Goal: Information Seeking & Learning: Find specific fact

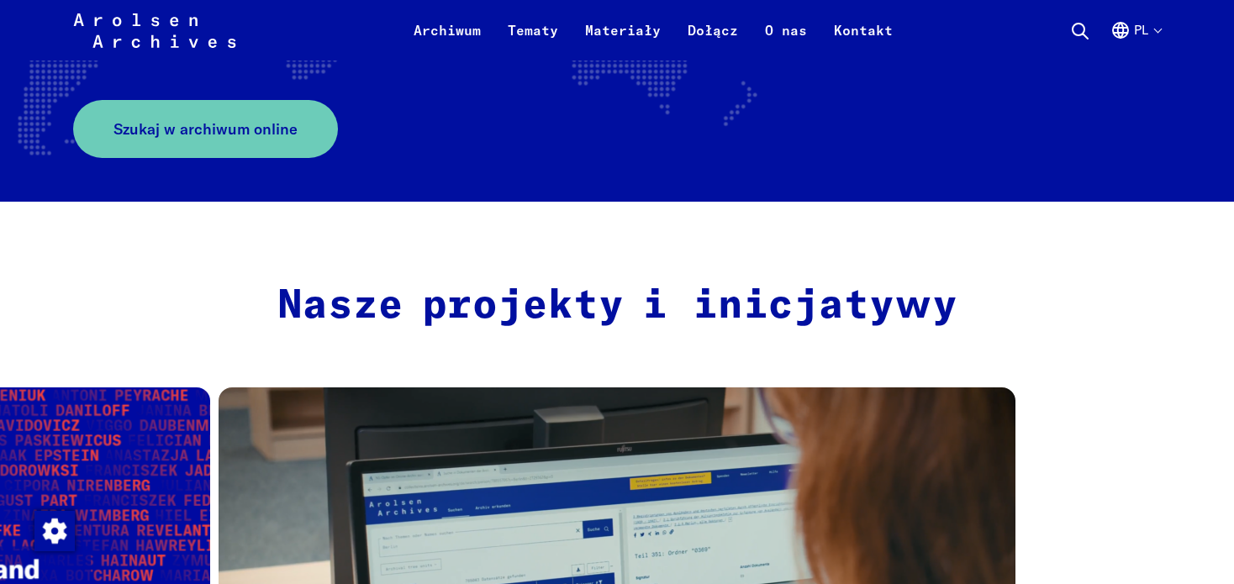
scroll to position [538, 0]
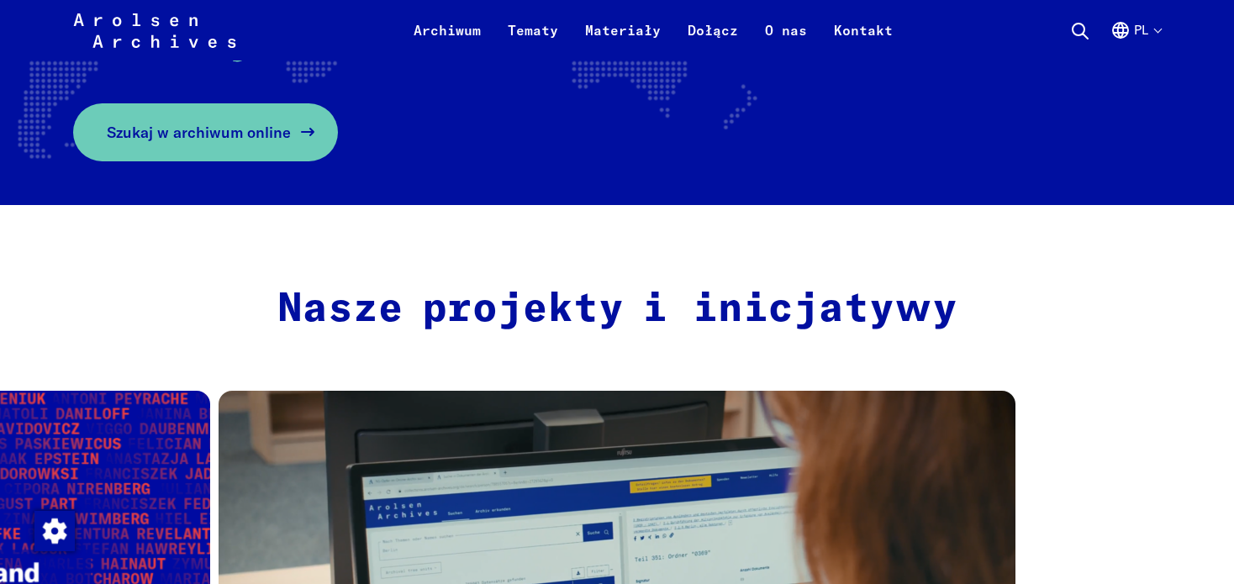
click at [195, 135] on span "Szukaj w archiwum online" at bounding box center [199, 132] width 184 height 23
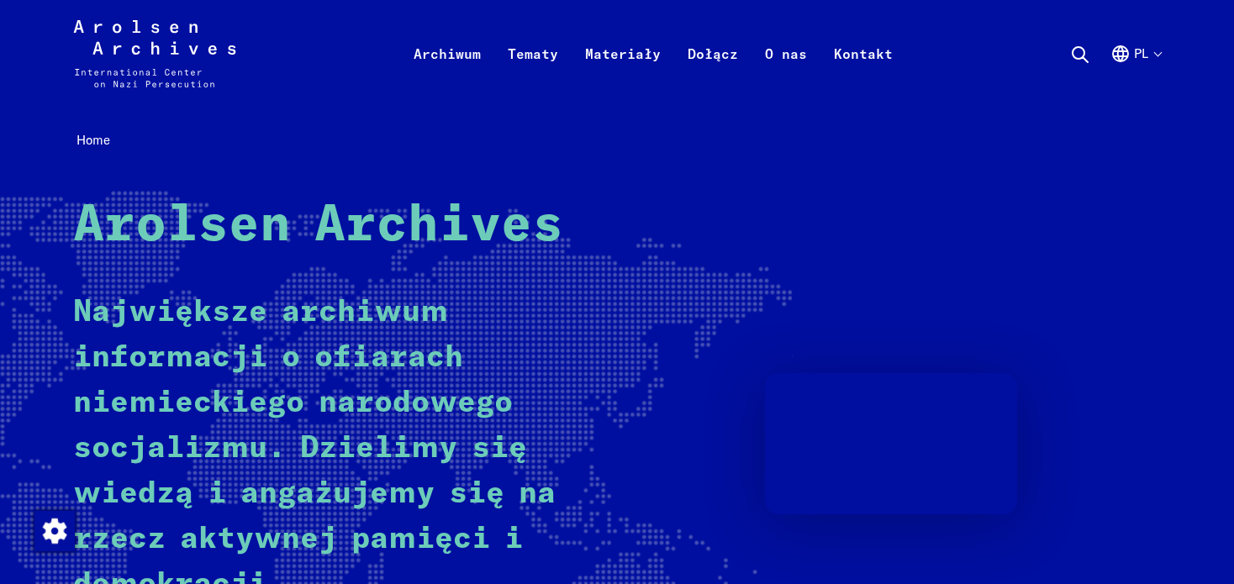
click at [1089, 61] on ul "Wyszukiwanie Przejrzyj zawartość tej strony Zamknij wyszukiwanie Wyszukaj w tej…" at bounding box center [1115, 53] width 91 height 67
click at [1070, 50] on icon at bounding box center [1080, 55] width 20 height 20
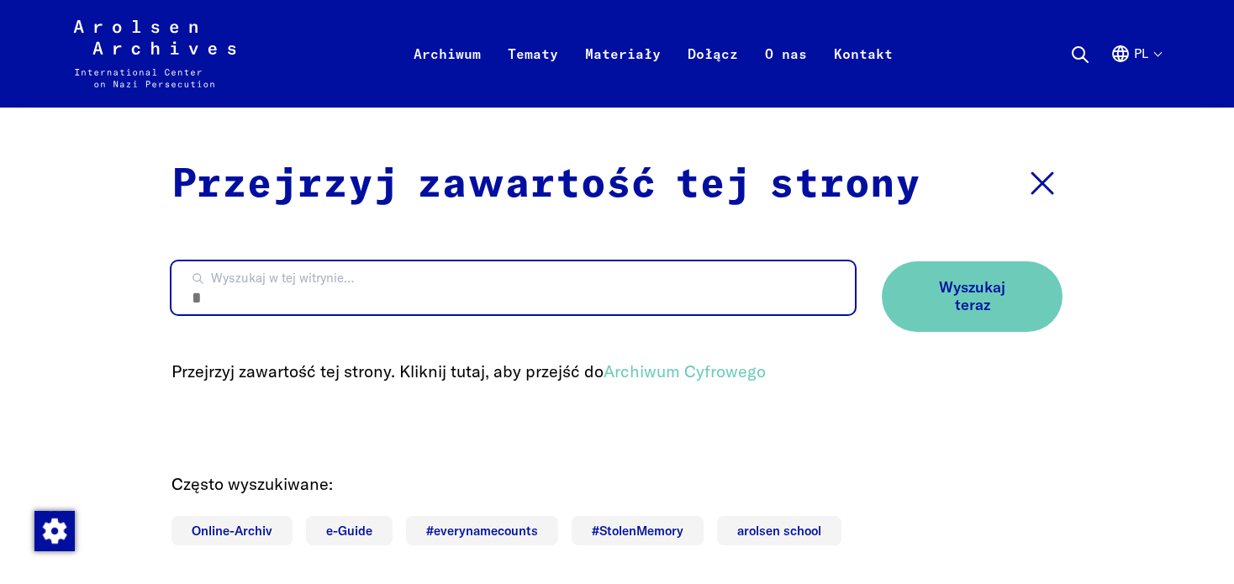
click at [434, 282] on input "Wyszukaj w tej witrynie…" at bounding box center [512, 287] width 683 height 53
type input "******"
click at [882, 261] on button "Wyszukaj teraz" at bounding box center [972, 296] width 181 height 70
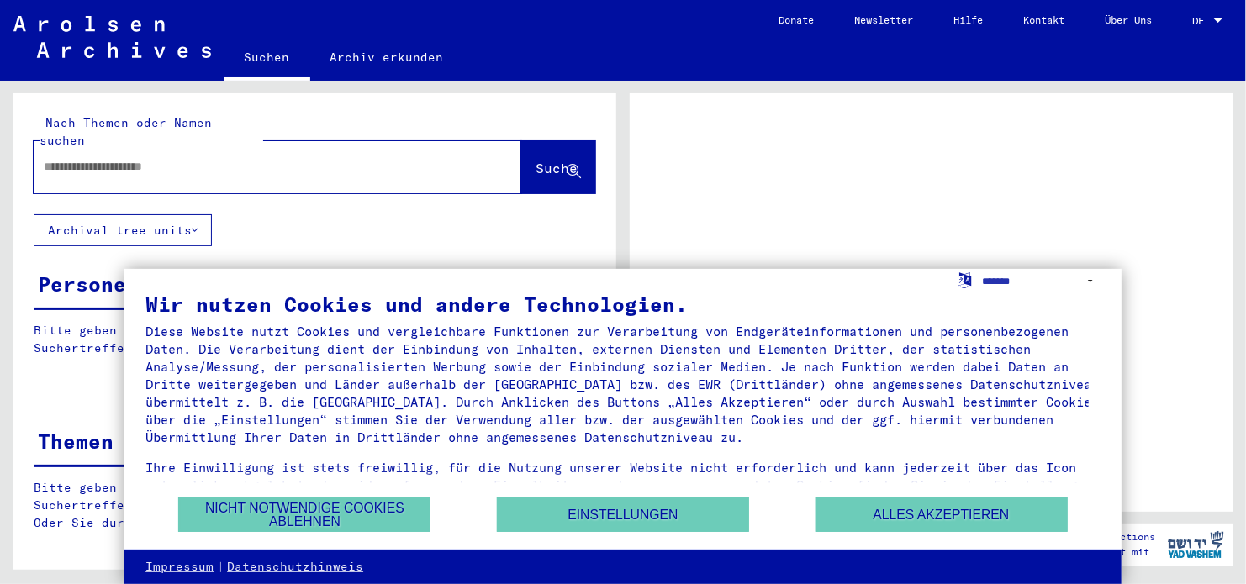
click at [208, 158] on input "text" at bounding box center [262, 167] width 437 height 18
type input "******"
click at [535, 160] on span "Suche" at bounding box center [556, 168] width 42 height 17
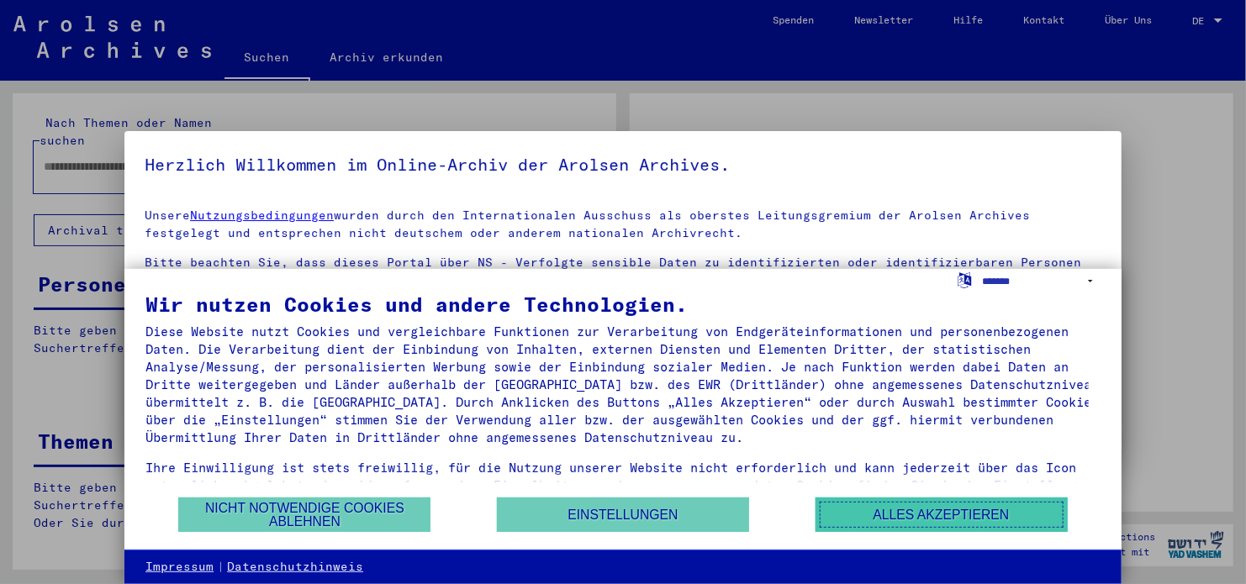
click at [978, 519] on button "Alles akzeptieren" at bounding box center [941, 515] width 252 height 34
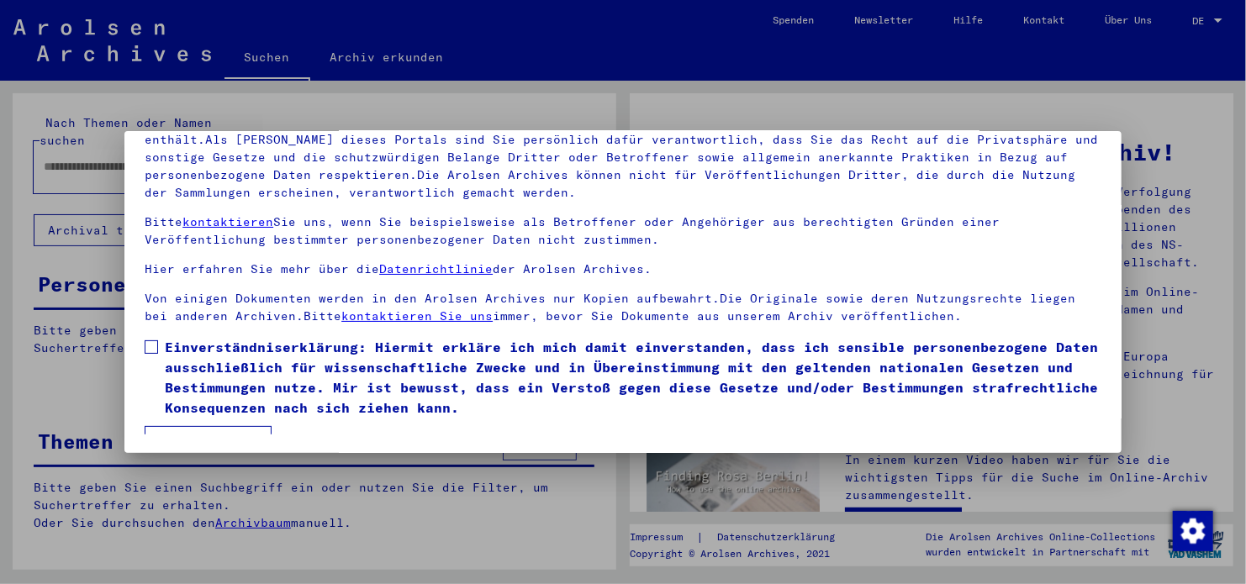
scroll to position [142, 0]
click at [147, 346] on span at bounding box center [151, 345] width 13 height 13
click at [209, 428] on button "Ich stimme zu" at bounding box center [208, 441] width 127 height 32
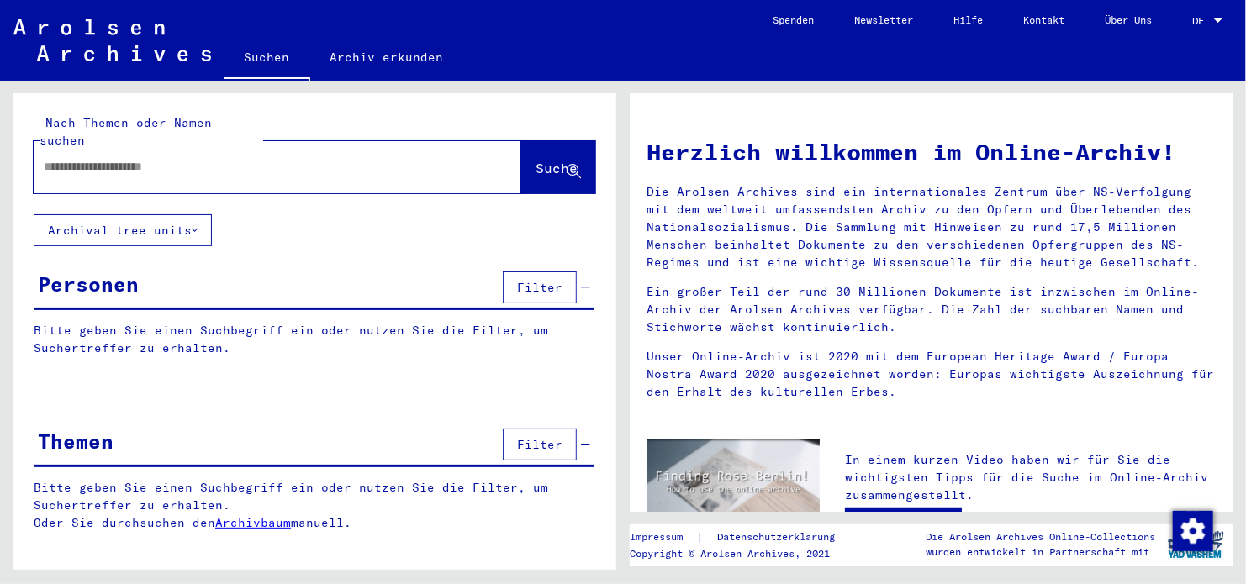
click at [535, 160] on span "Suche" at bounding box center [556, 168] width 42 height 17
click at [375, 158] on input "text" at bounding box center [257, 167] width 427 height 18
type input "******"
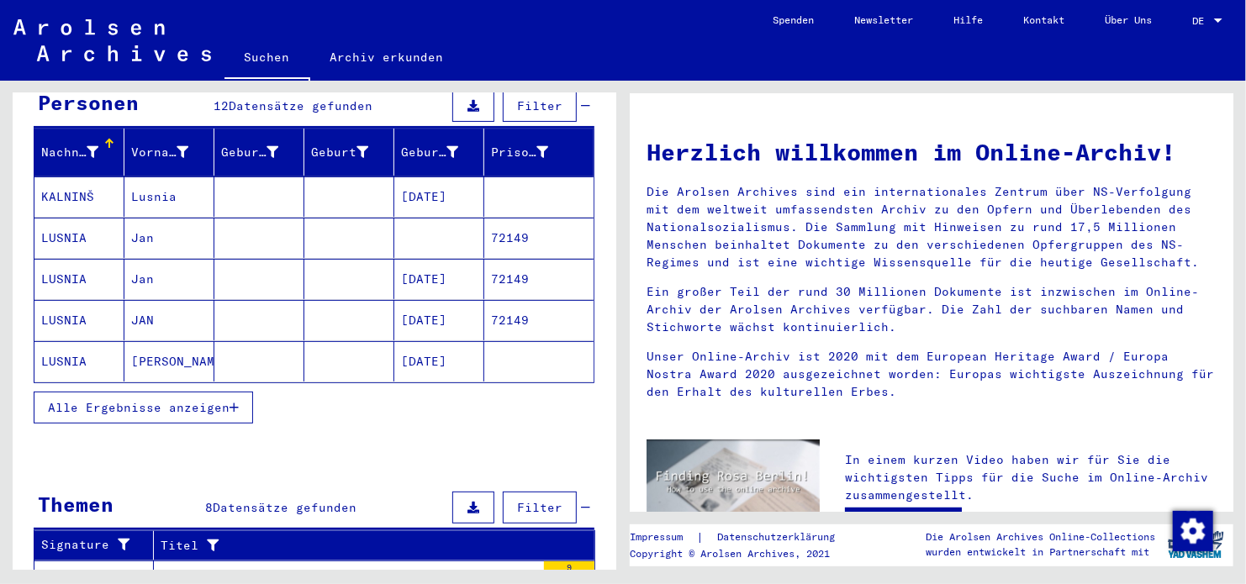
scroll to position [168, 0]
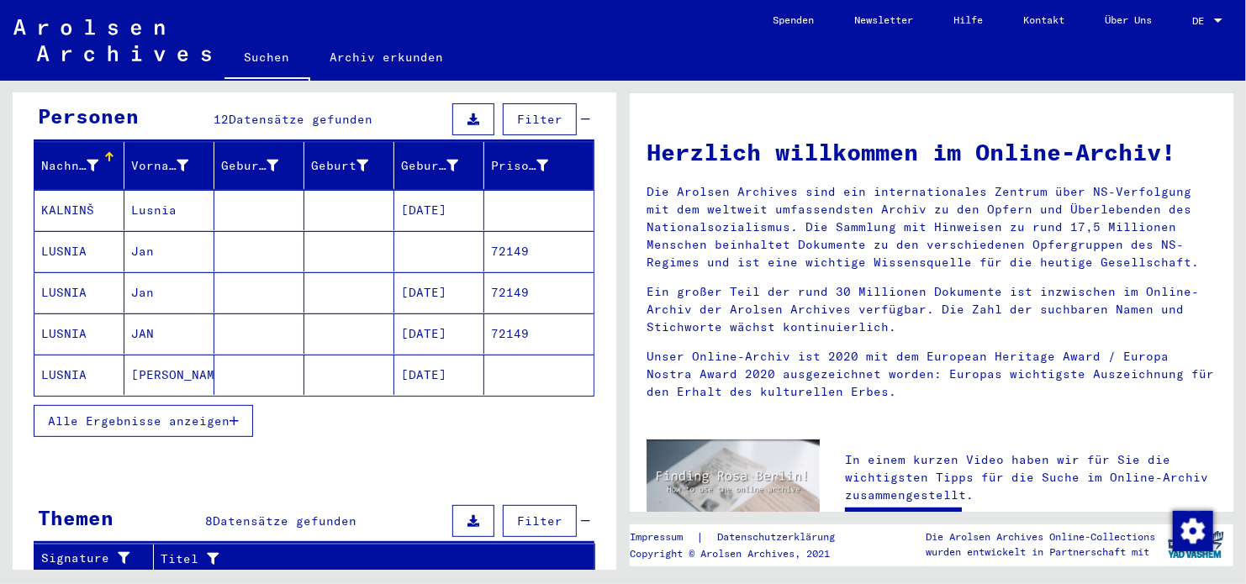
click at [123, 414] on span "Alle Ergebnisse anzeigen" at bounding box center [139, 421] width 182 height 15
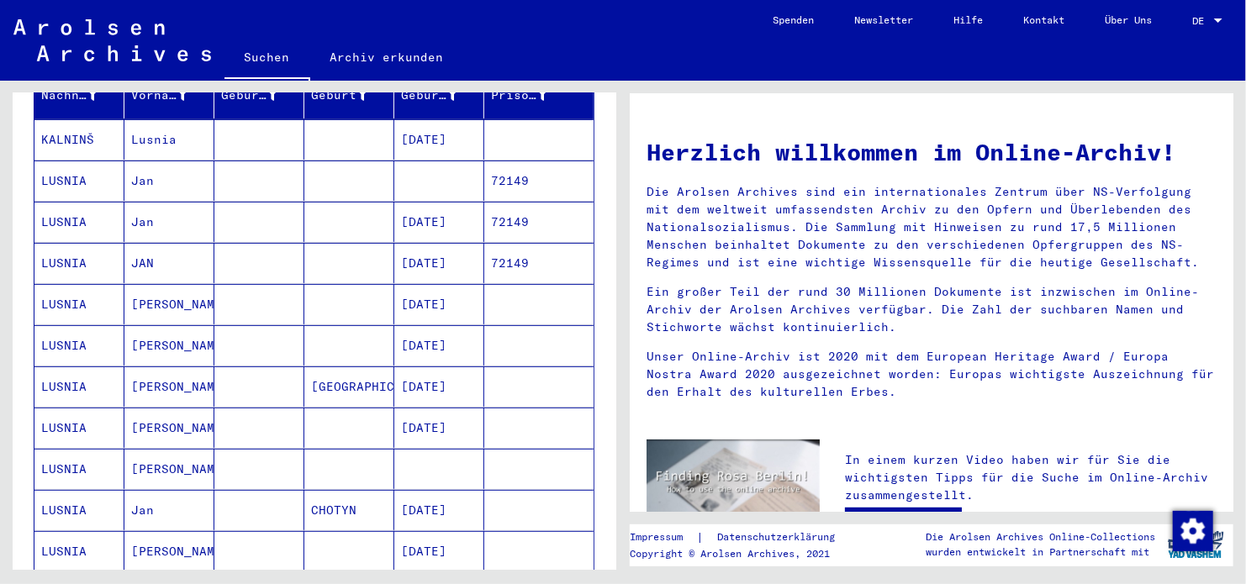
scroll to position [235, 0]
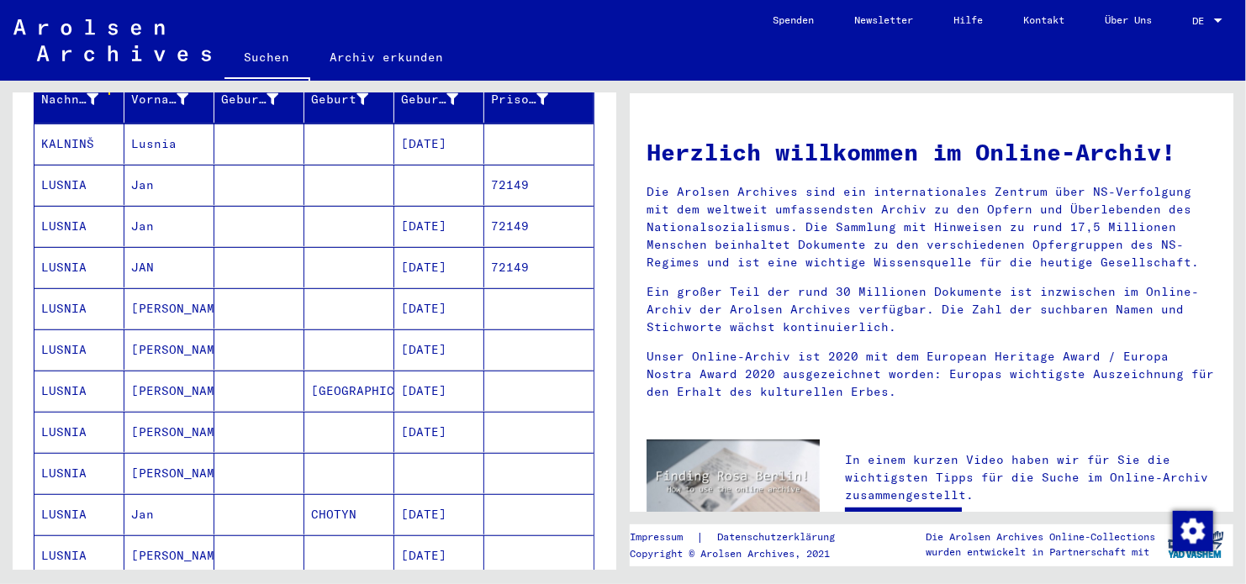
click at [340, 371] on mat-cell "[GEOGRAPHIC_DATA]" at bounding box center [349, 391] width 90 height 40
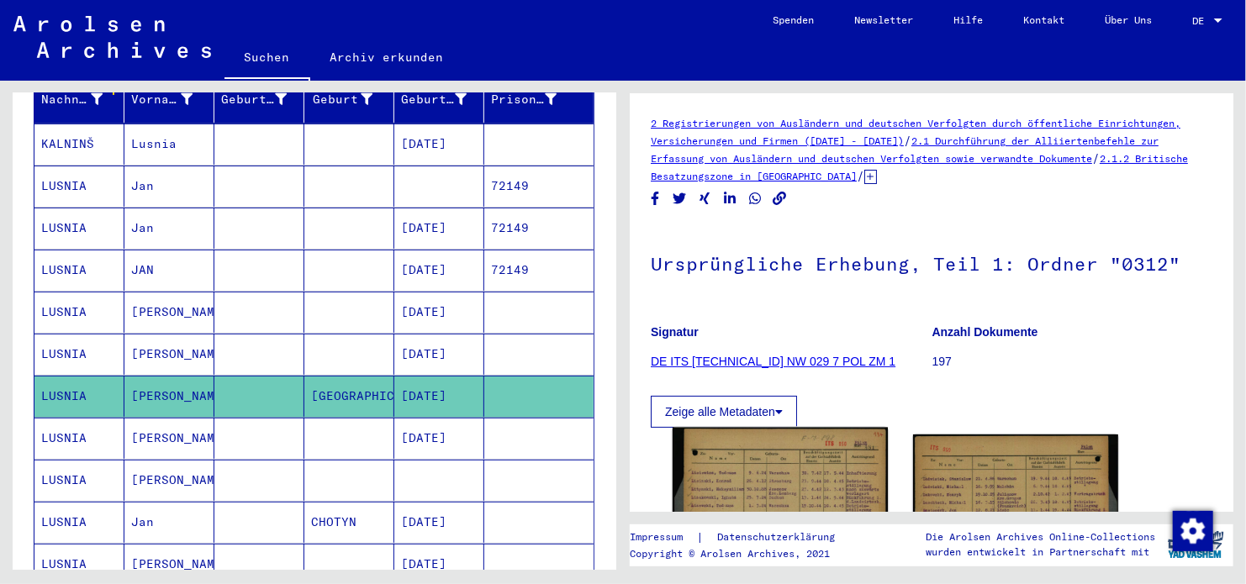
click at [795, 477] on img at bounding box center [779, 570] width 215 height 284
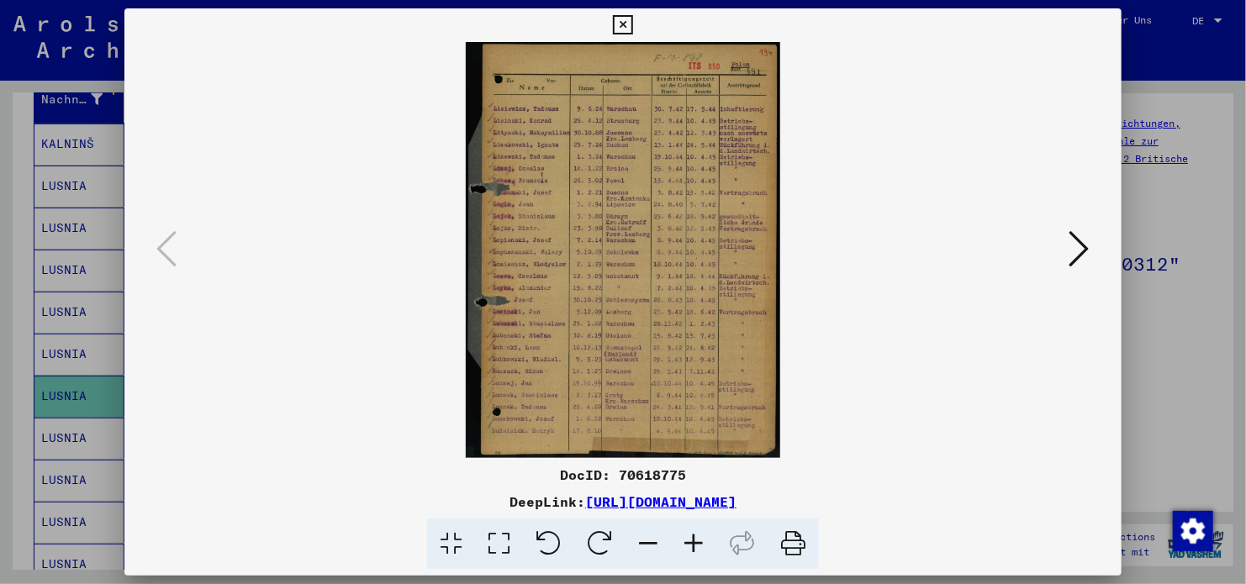
click at [536, 303] on img at bounding box center [623, 250] width 883 height 416
click at [683, 549] on icon at bounding box center [693, 544] width 45 height 51
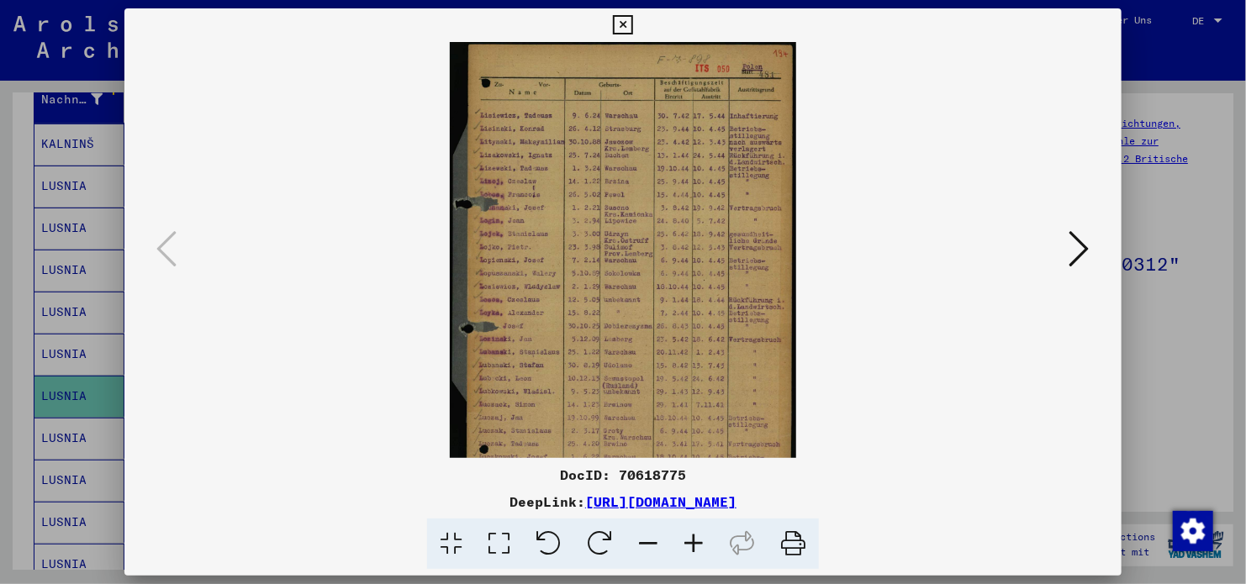
click at [683, 549] on icon at bounding box center [693, 544] width 45 height 51
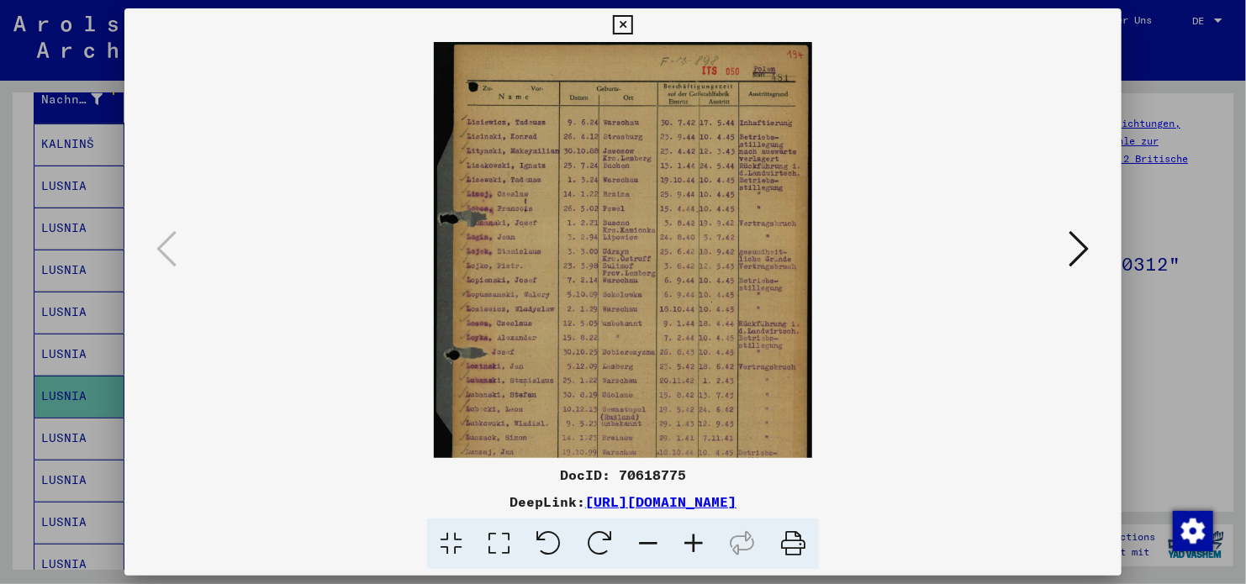
click at [683, 549] on icon at bounding box center [693, 544] width 45 height 51
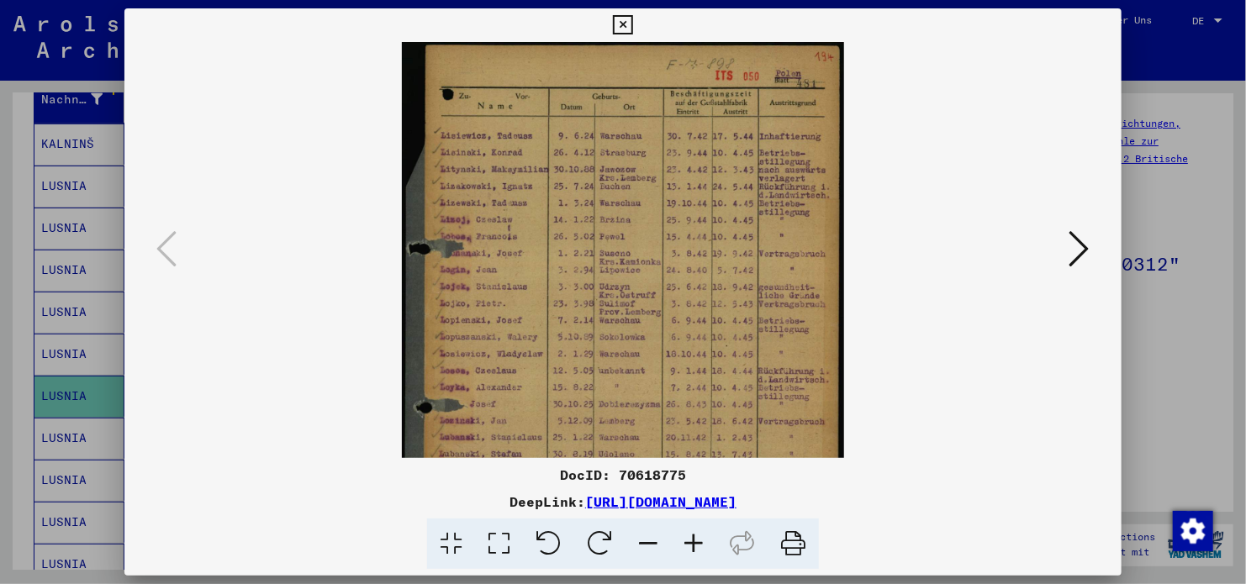
click at [683, 549] on icon at bounding box center [693, 544] width 45 height 51
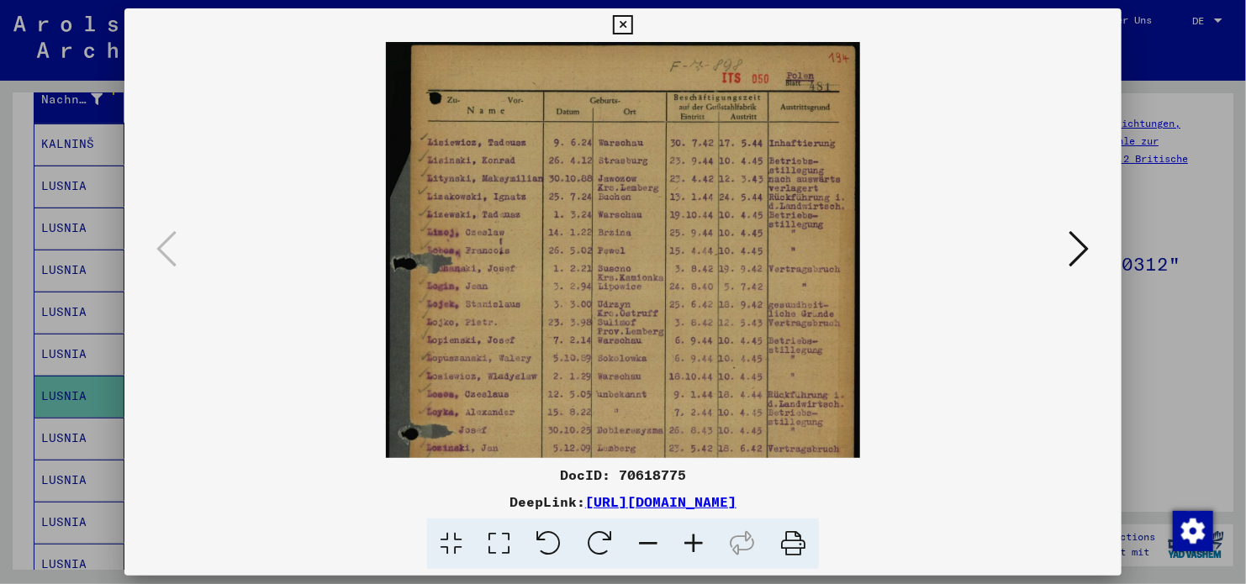
click at [683, 549] on icon at bounding box center [693, 544] width 45 height 51
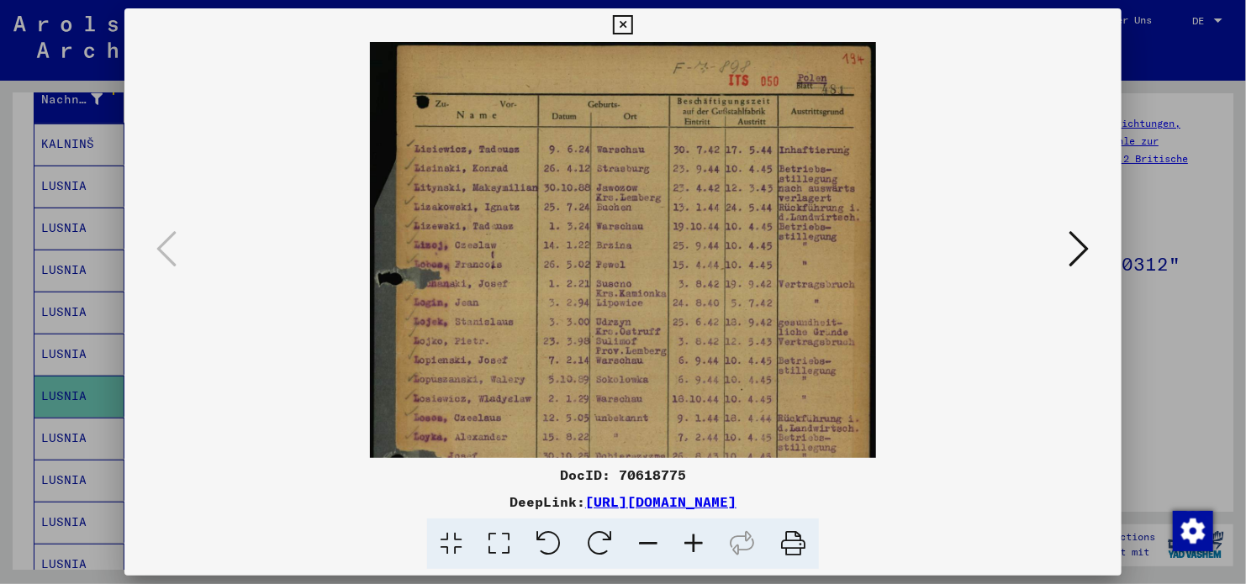
click at [683, 549] on icon at bounding box center [693, 544] width 45 height 51
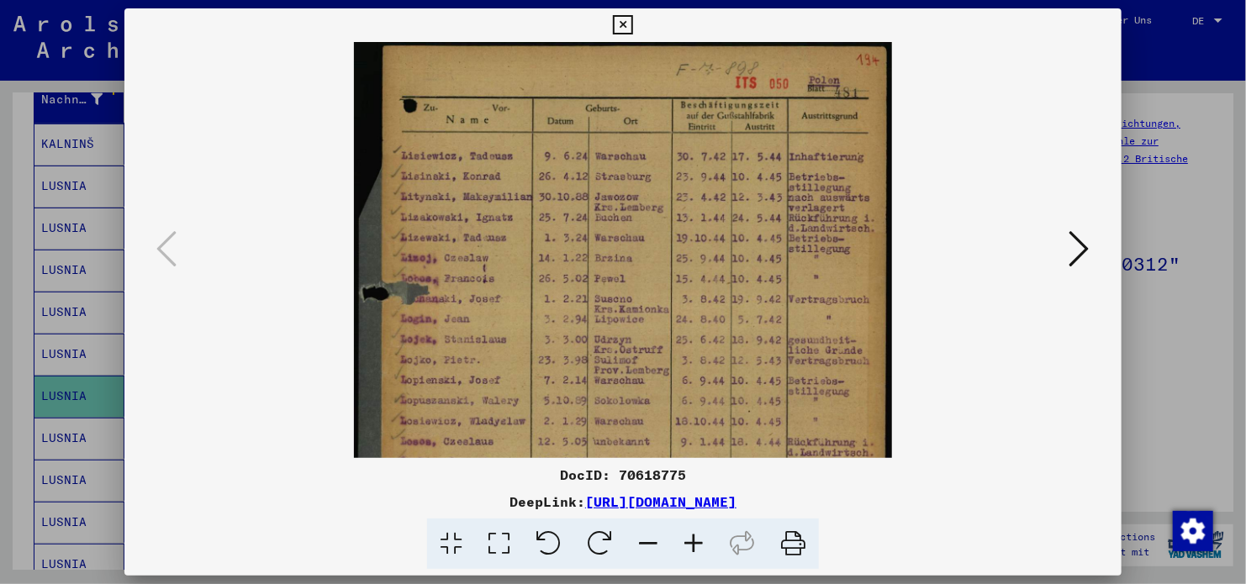
click at [683, 549] on icon at bounding box center [693, 544] width 45 height 51
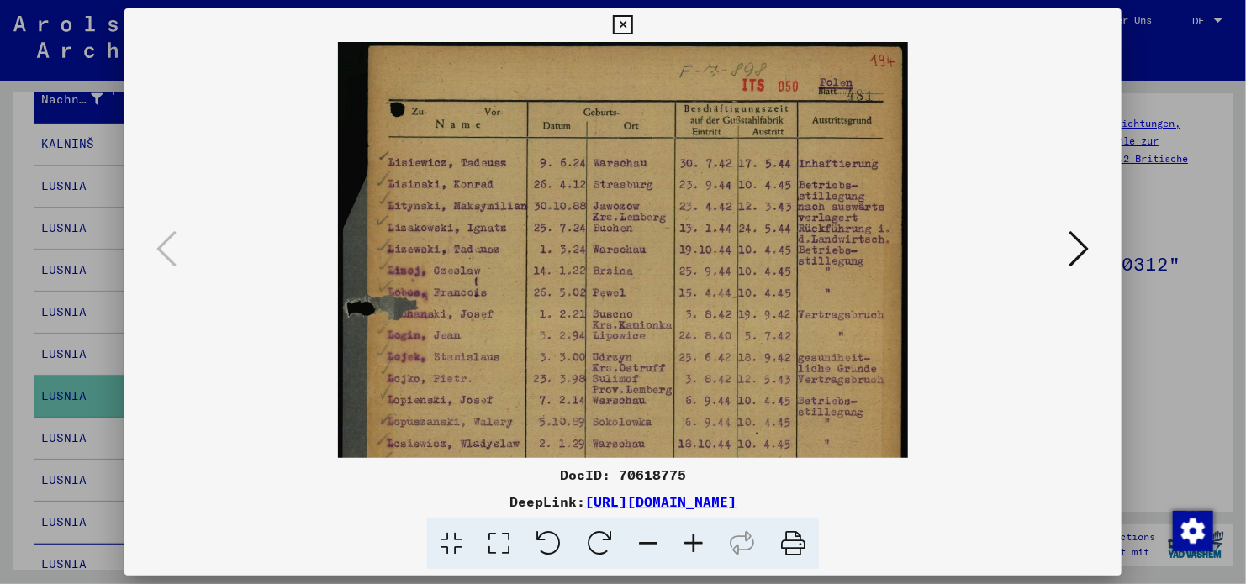
click at [683, 549] on icon at bounding box center [693, 544] width 45 height 51
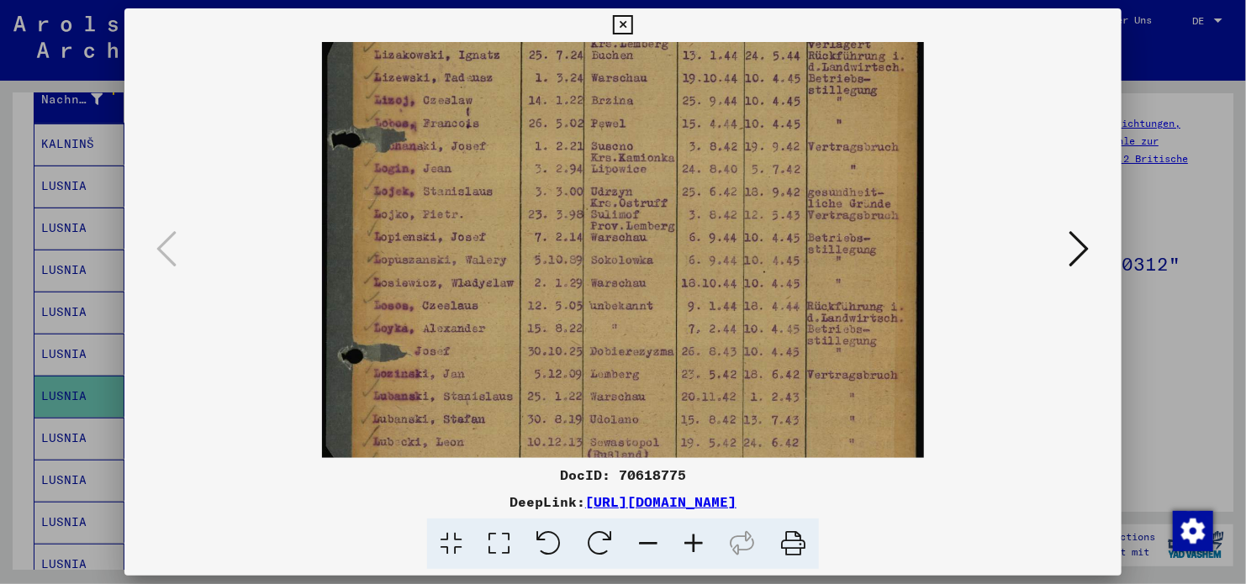
drag, startPoint x: 535, startPoint y: 356, endPoint x: 527, endPoint y: 175, distance: 180.9
click at [527, 175] on img at bounding box center [622, 256] width 601 height 794
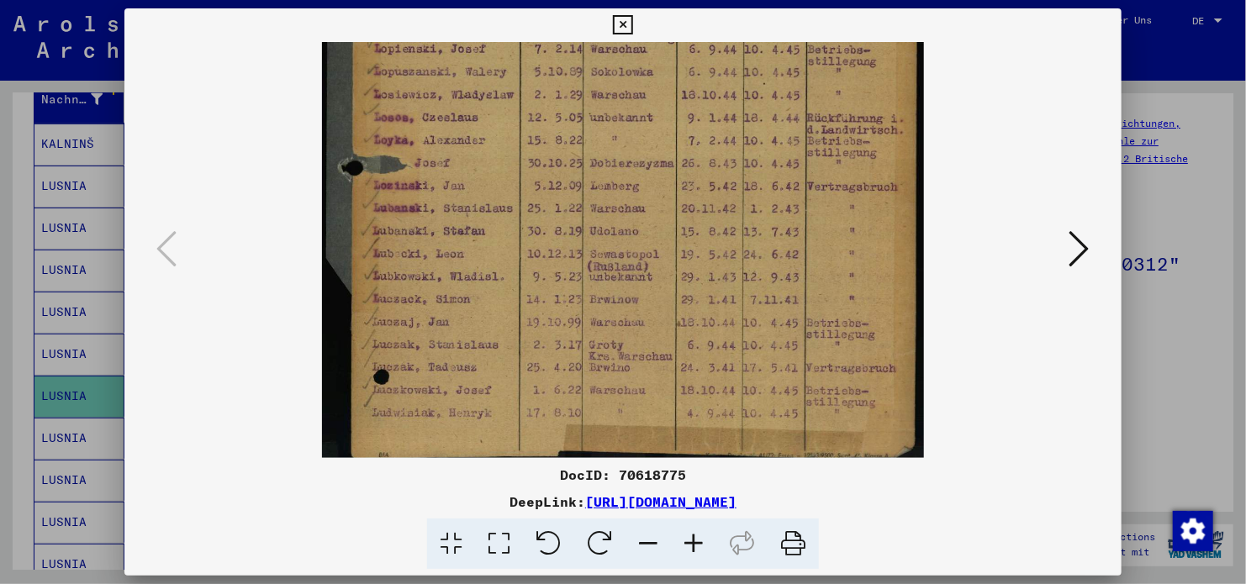
drag, startPoint x: 532, startPoint y: 333, endPoint x: 537, endPoint y: 140, distance: 192.6
click at [537, 140] on img at bounding box center [622, 67] width 601 height 794
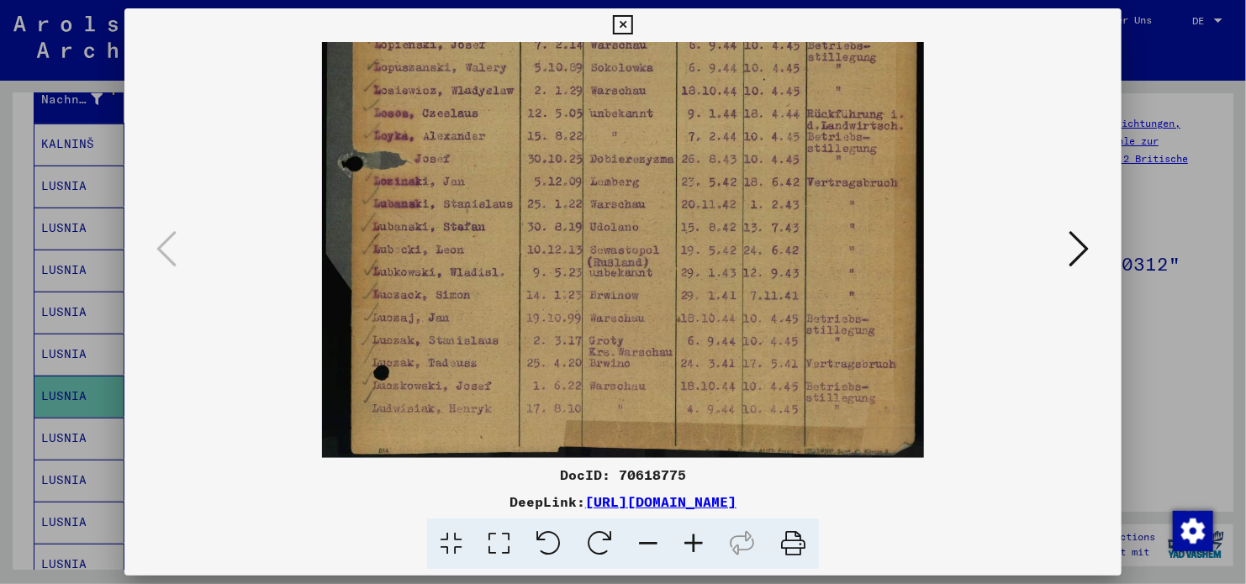
scroll to position [377, 0]
drag, startPoint x: 472, startPoint y: 377, endPoint x: 483, endPoint y: 206, distance: 171.8
click at [483, 206] on img at bounding box center [622, 62] width 601 height 794
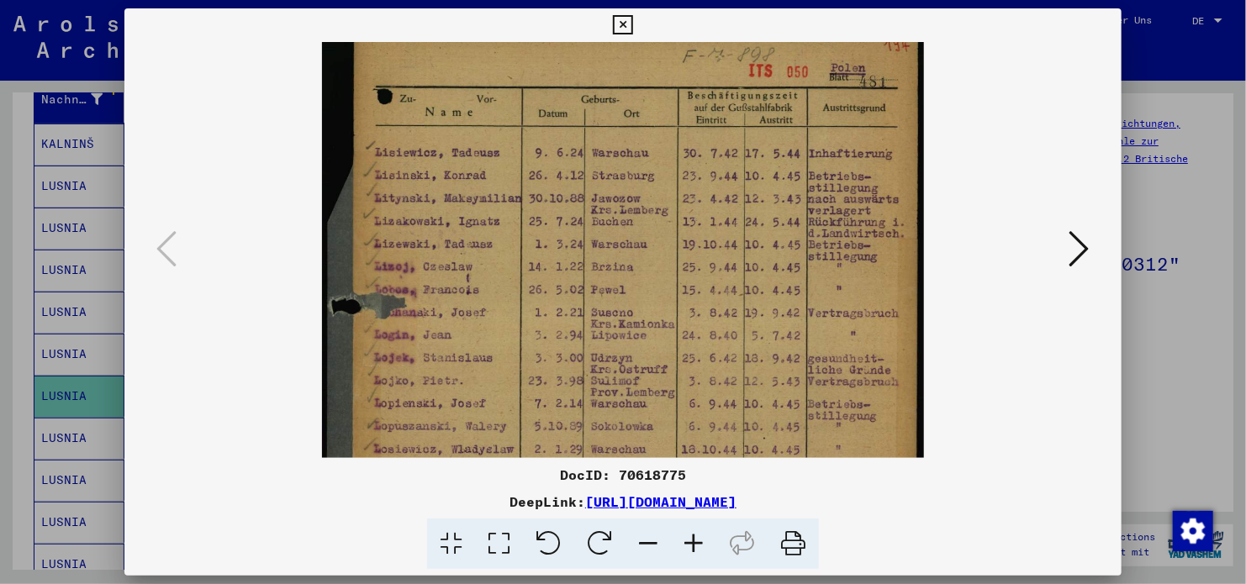
scroll to position [20, 0]
drag, startPoint x: 648, startPoint y: 197, endPoint x: 641, endPoint y: 603, distance: 406.1
click at [641, 583] on html "Suchen Archiv erkunden Spenden Newsletter Hilfe Kontakt Über Uns Suchen Archiv …" at bounding box center [623, 292] width 1246 height 584
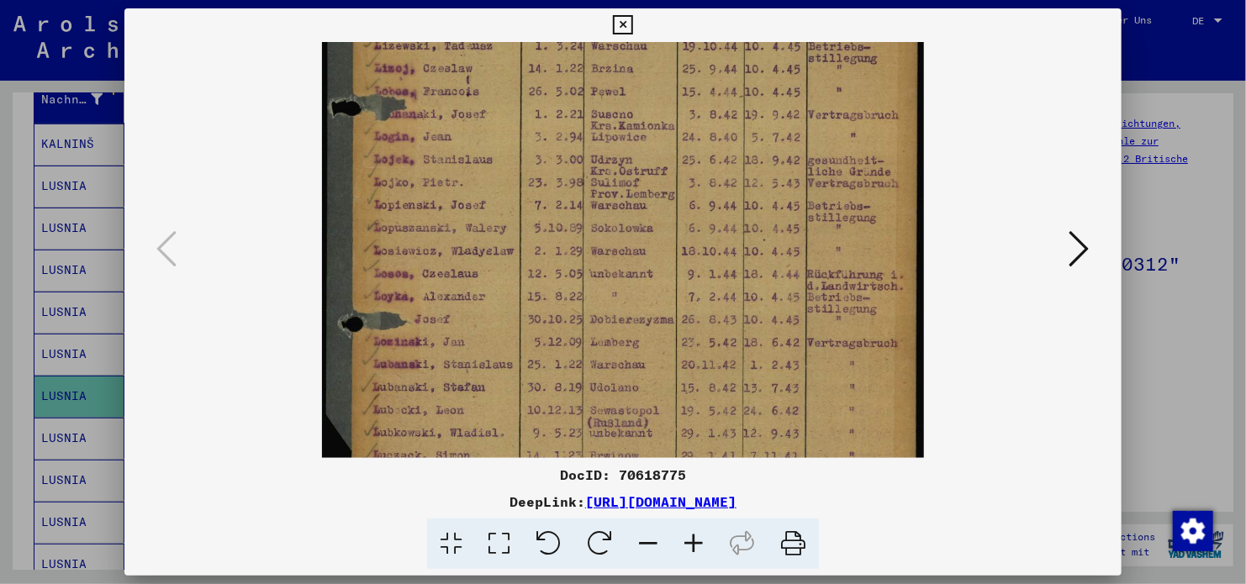
drag, startPoint x: 496, startPoint y: 380, endPoint x: 501, endPoint y: 176, distance: 204.3
click at [501, 176] on img at bounding box center [622, 224] width 601 height 794
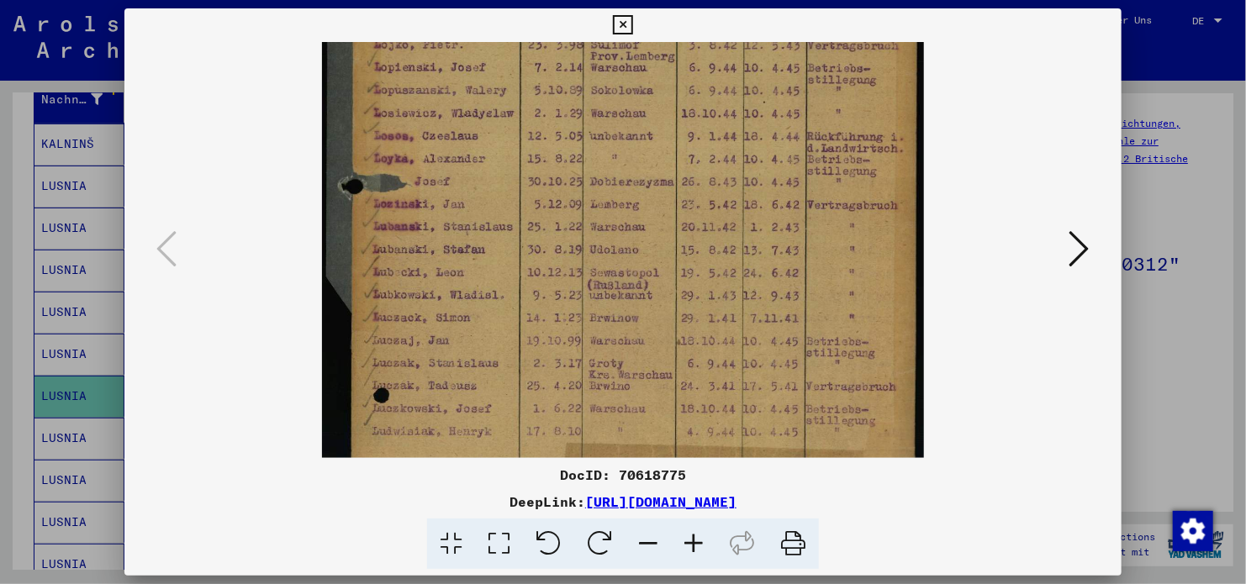
scroll to position [377, 0]
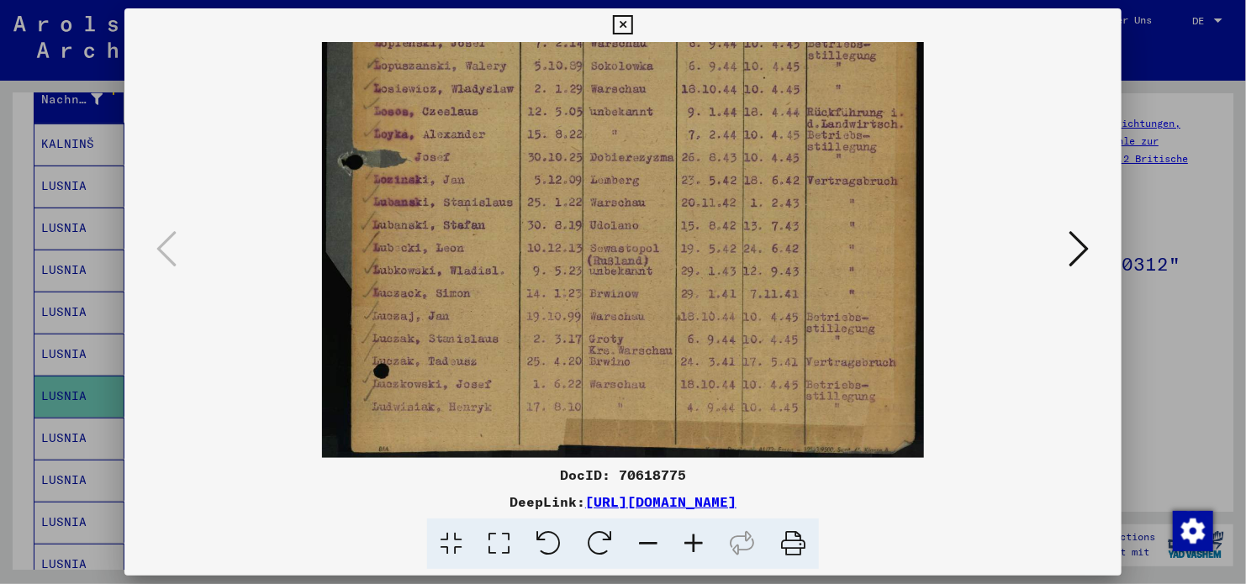
drag, startPoint x: 450, startPoint y: 407, endPoint x: 468, endPoint y: 238, distance: 170.0
click at [468, 238] on img at bounding box center [622, 62] width 601 height 794
drag, startPoint x: 540, startPoint y: 457, endPoint x: 1089, endPoint y: 256, distance: 585.3
click at [1089, 256] on div "DocID: 70618775 DeepLink: [URL][DOMAIN_NAME]" at bounding box center [622, 289] width 997 height 562
click at [1076, 255] on icon at bounding box center [1079, 249] width 20 height 40
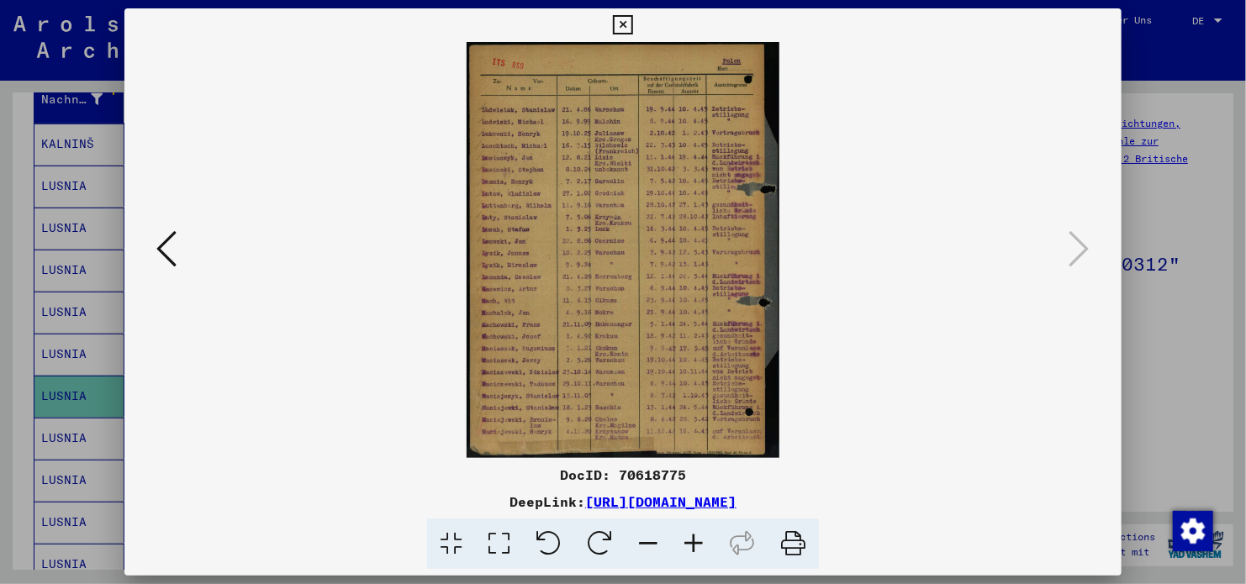
scroll to position [0, 0]
click at [597, 544] on icon at bounding box center [599, 544] width 51 height 51
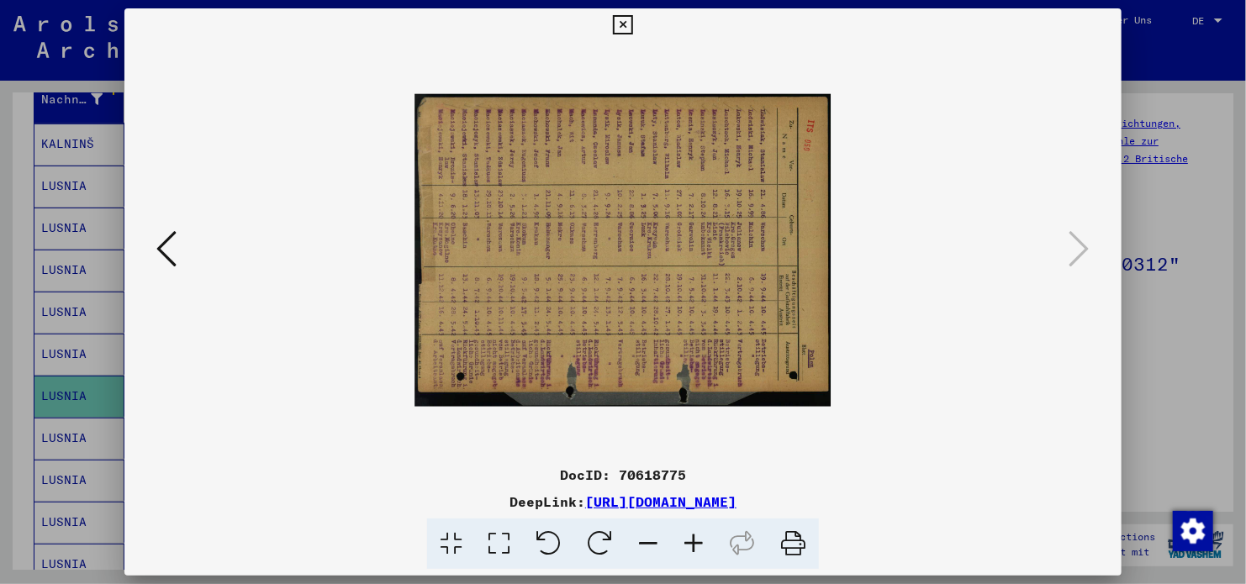
click at [597, 544] on icon at bounding box center [599, 544] width 51 height 51
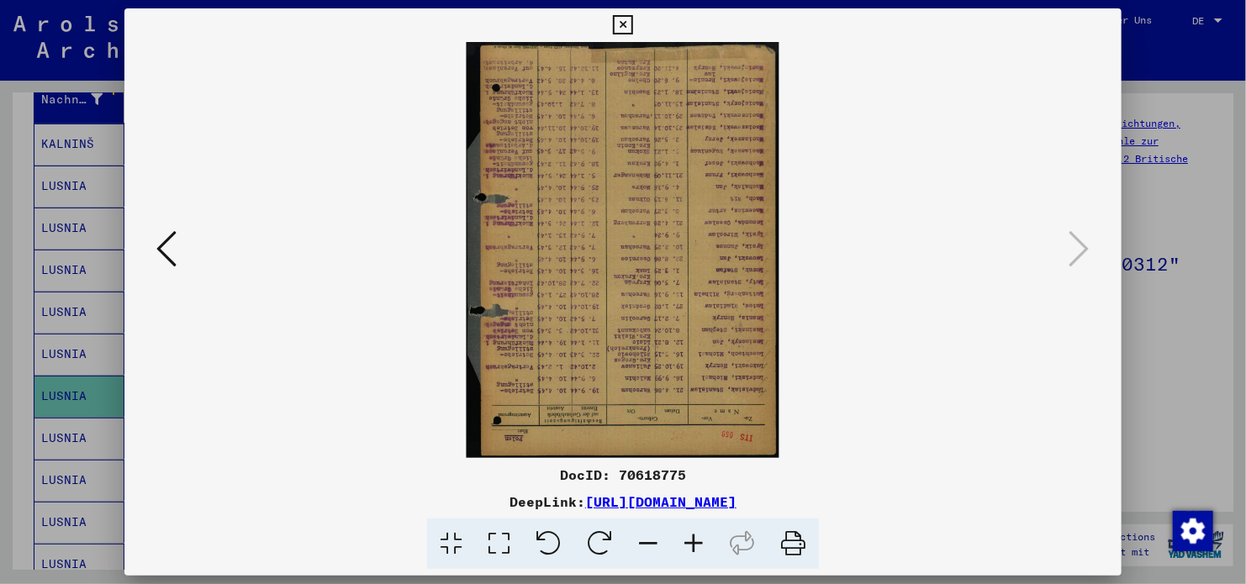
click at [589, 545] on icon at bounding box center [599, 544] width 51 height 51
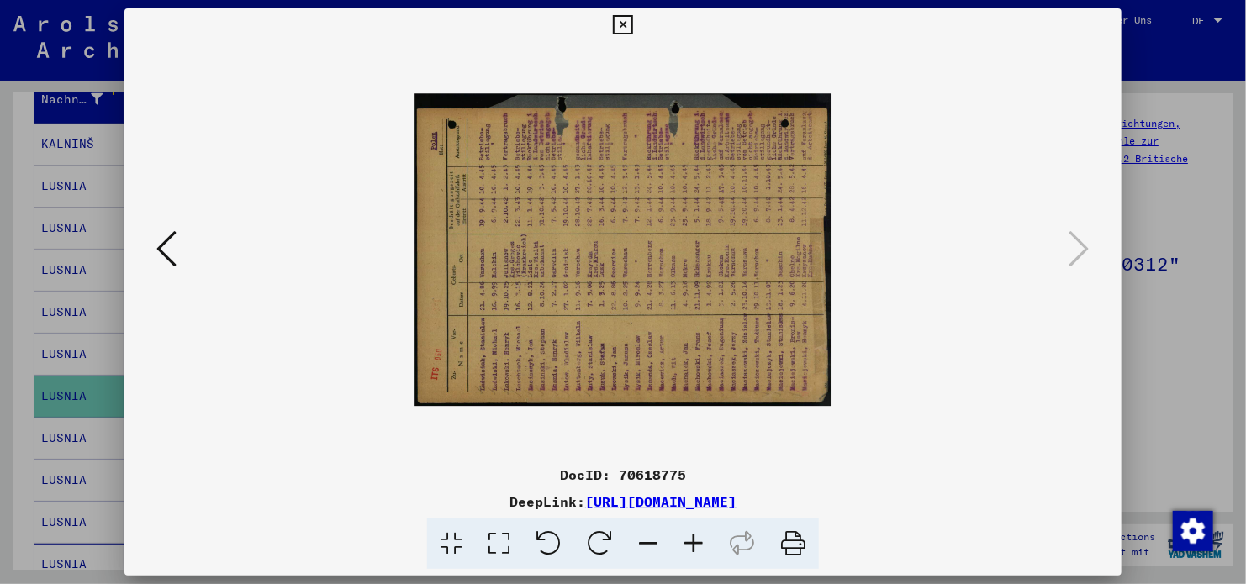
click at [589, 545] on icon at bounding box center [599, 544] width 51 height 51
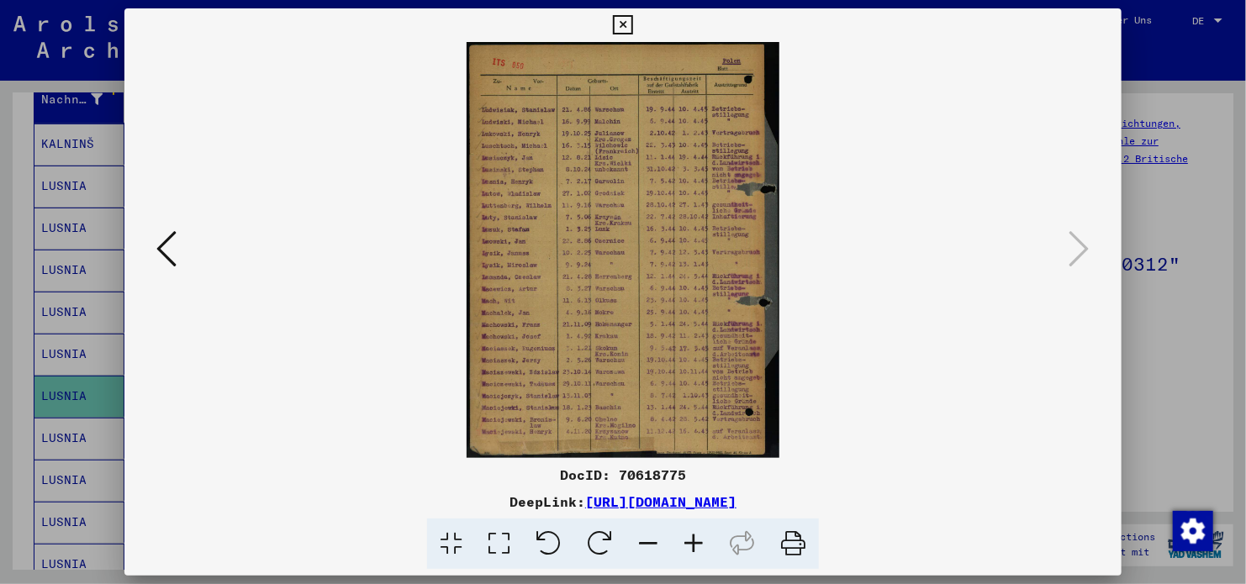
click at [694, 539] on icon at bounding box center [693, 544] width 45 height 51
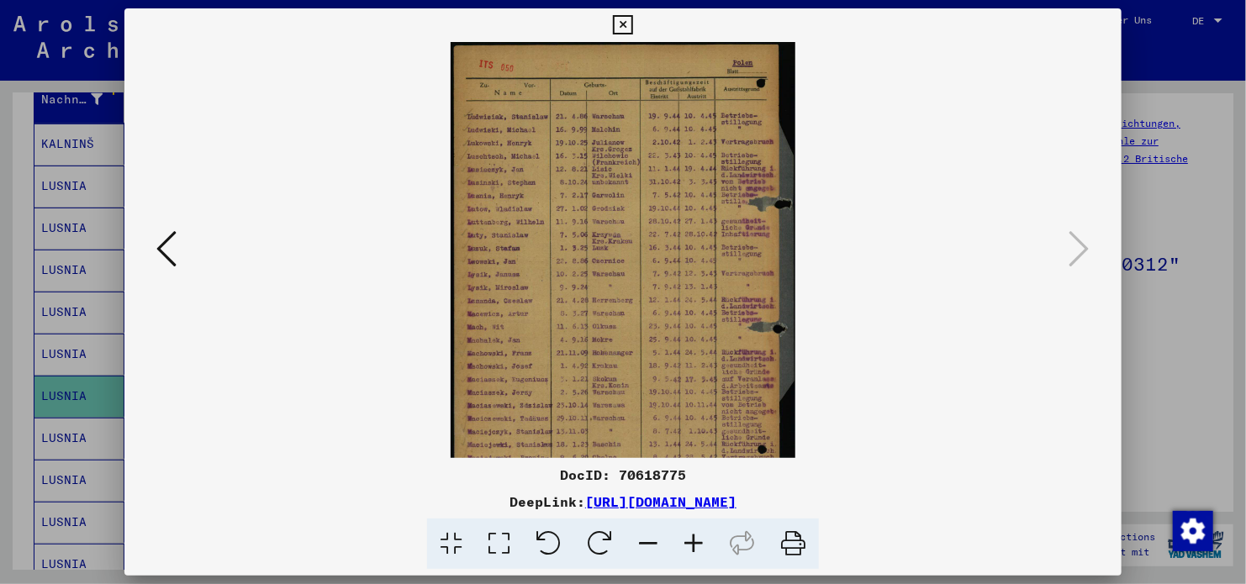
click at [694, 539] on icon at bounding box center [693, 544] width 45 height 51
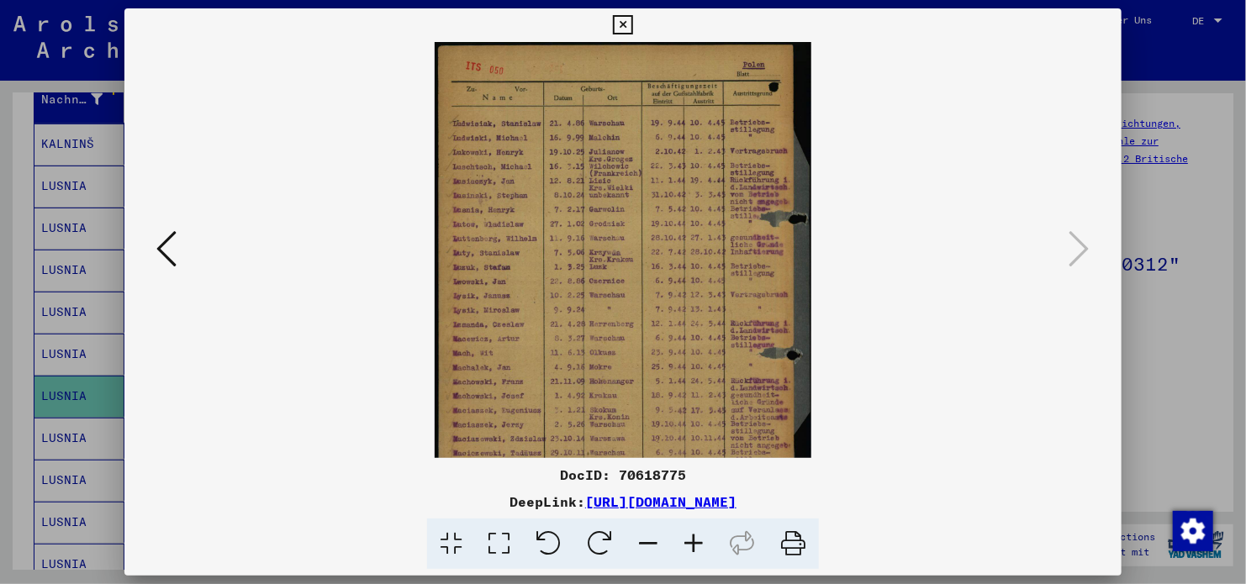
click at [694, 539] on icon at bounding box center [693, 544] width 45 height 51
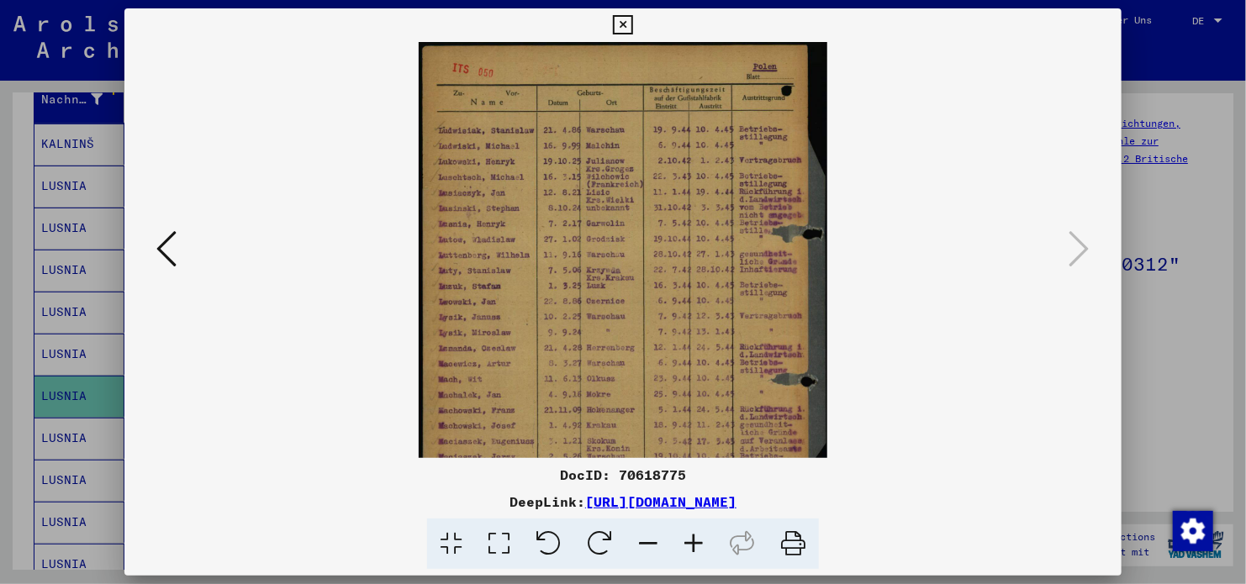
click at [694, 539] on icon at bounding box center [693, 544] width 45 height 51
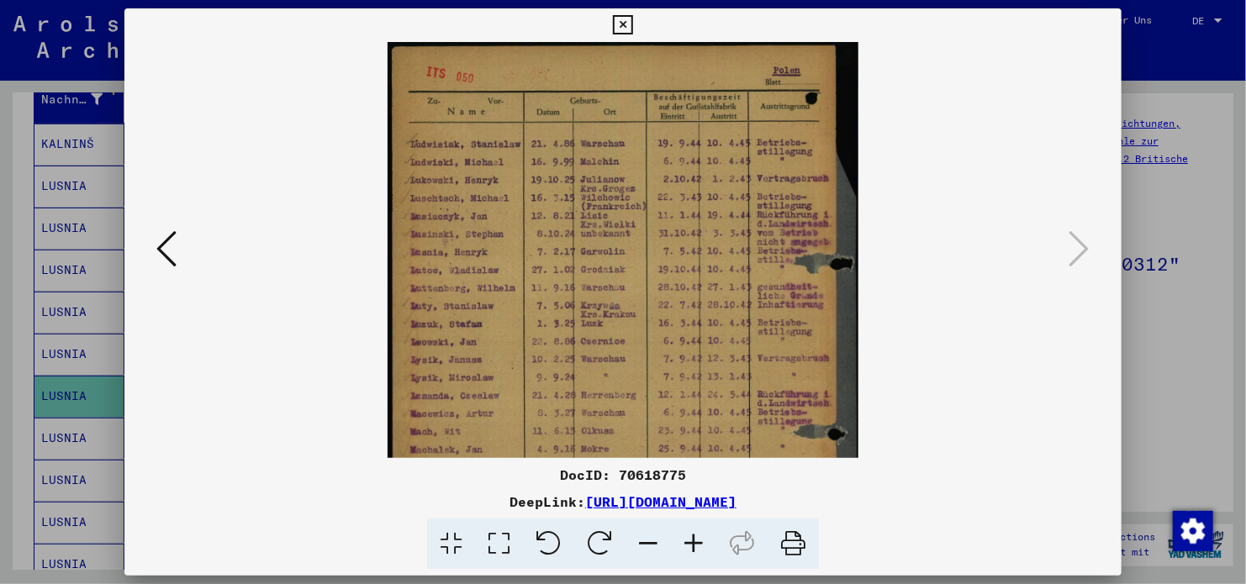
click at [694, 539] on icon at bounding box center [693, 544] width 45 height 51
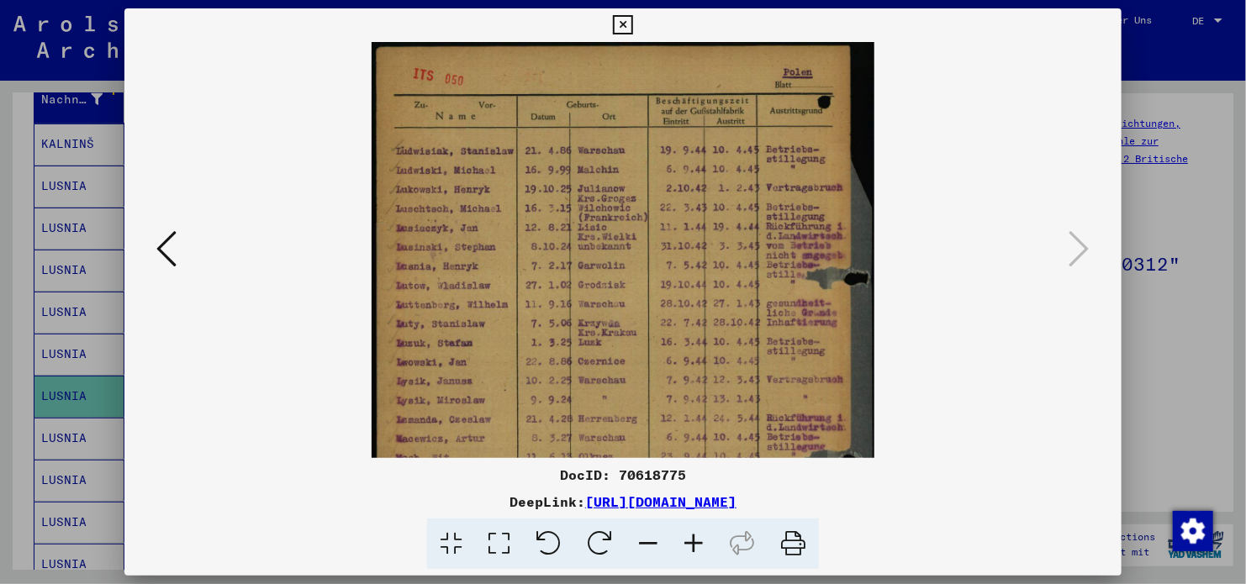
click at [694, 539] on icon at bounding box center [693, 544] width 45 height 51
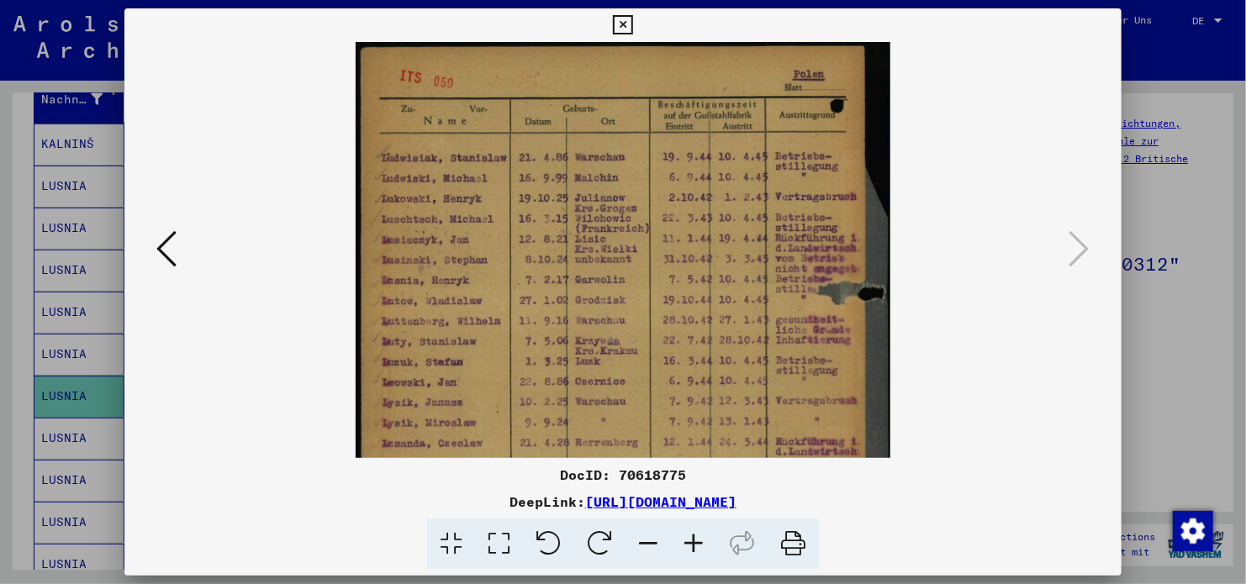
click at [694, 539] on icon at bounding box center [693, 544] width 45 height 51
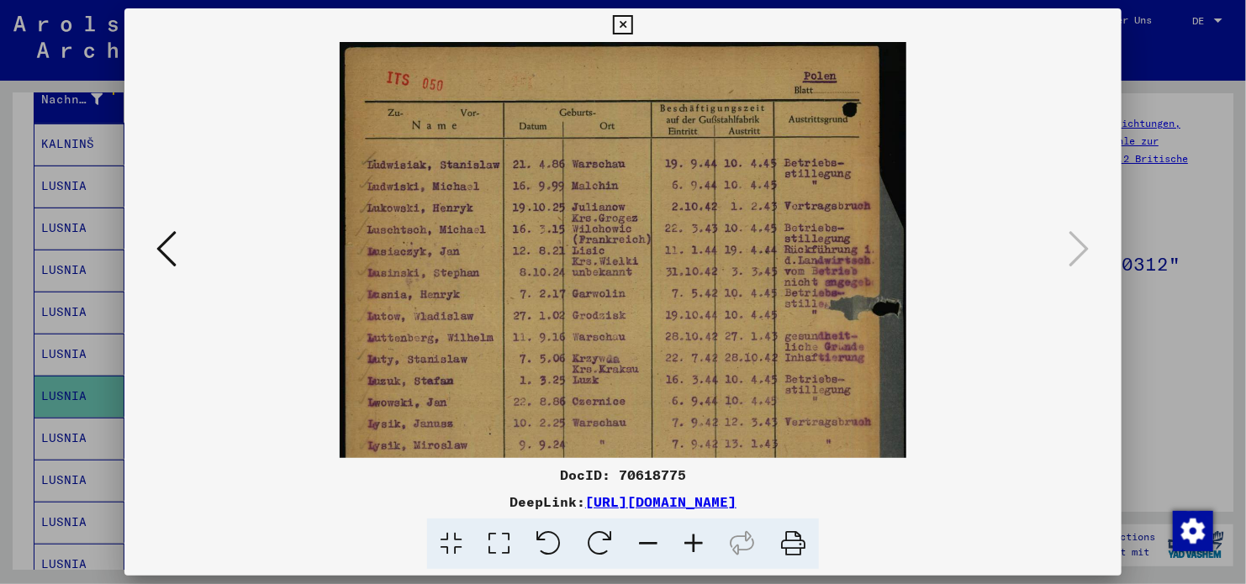
click at [694, 539] on icon at bounding box center [693, 544] width 45 height 51
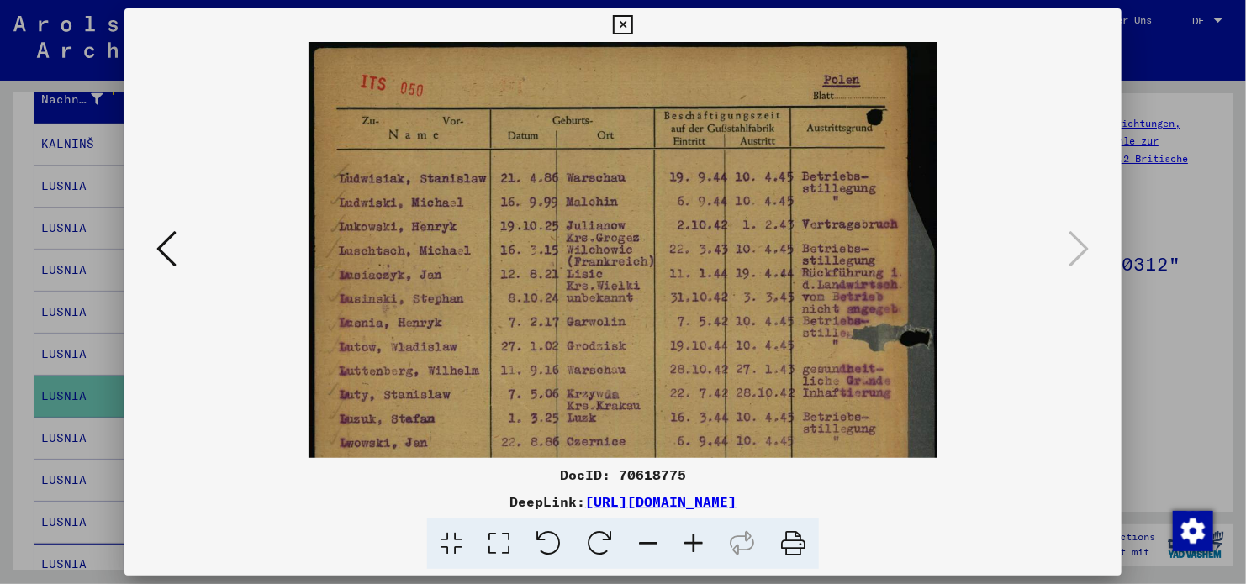
click at [694, 539] on icon at bounding box center [693, 544] width 45 height 51
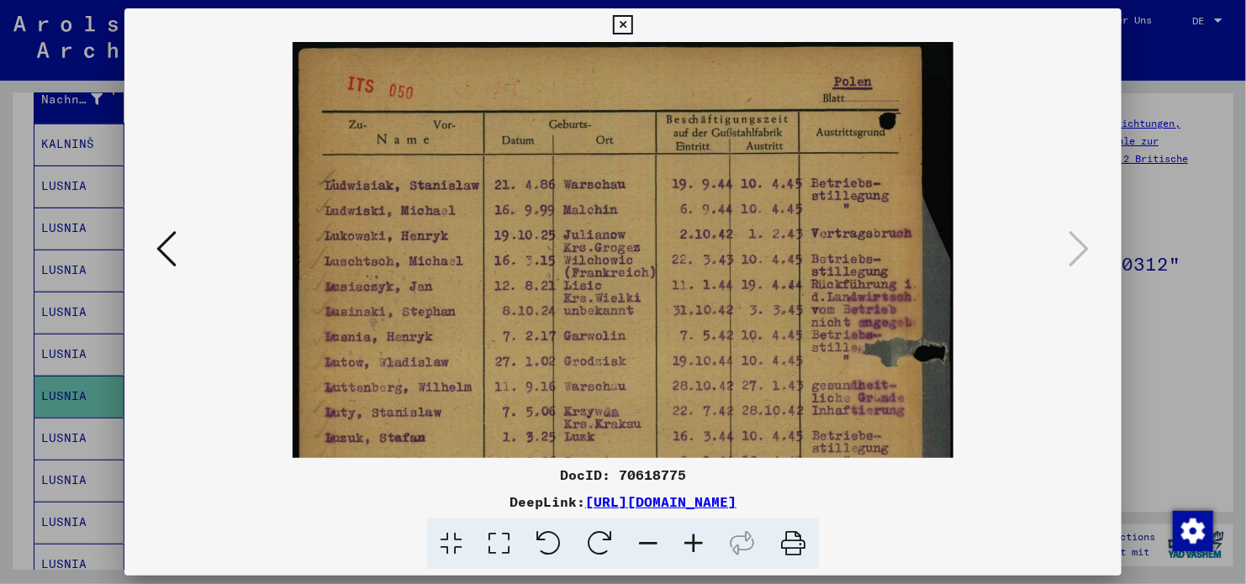
click at [694, 539] on icon at bounding box center [693, 544] width 45 height 51
